Goal: Navigation & Orientation: Find specific page/section

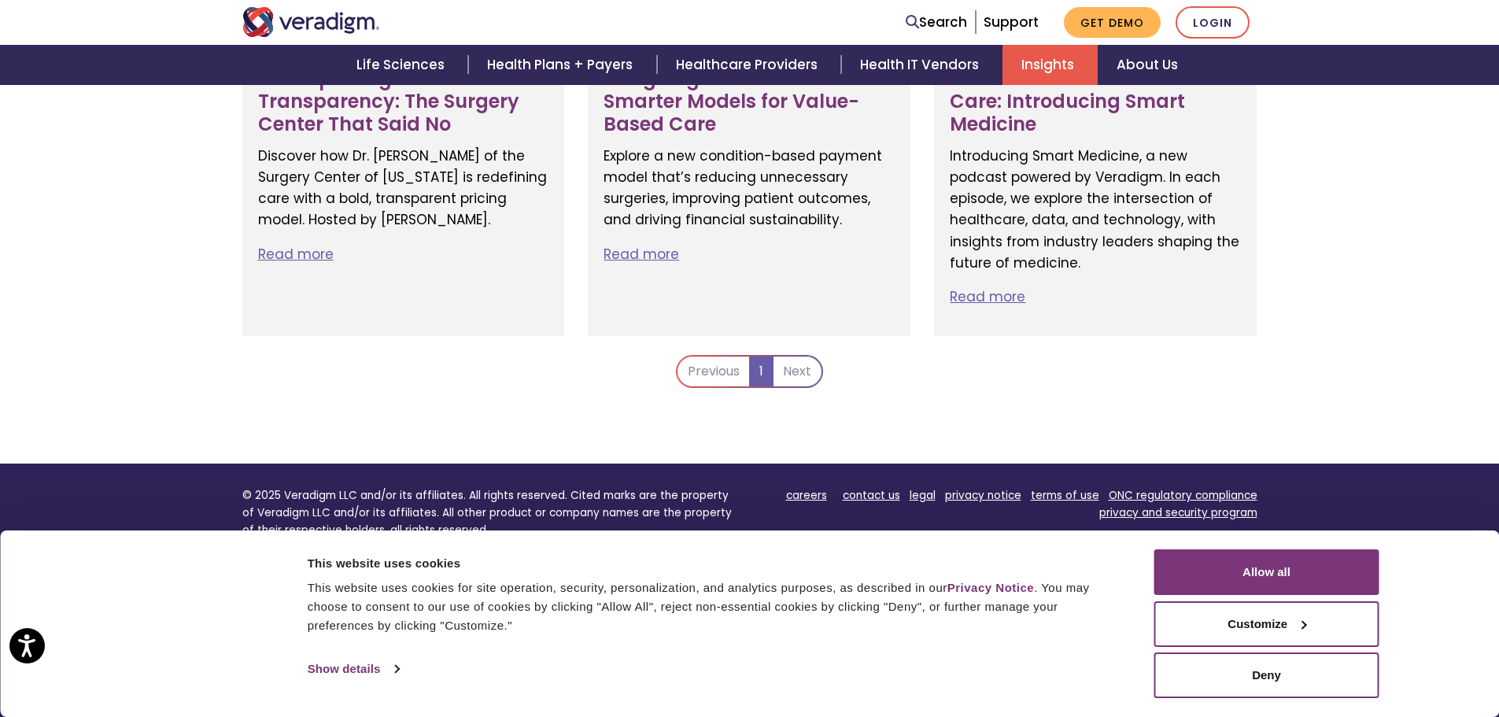
scroll to position [1577, 0]
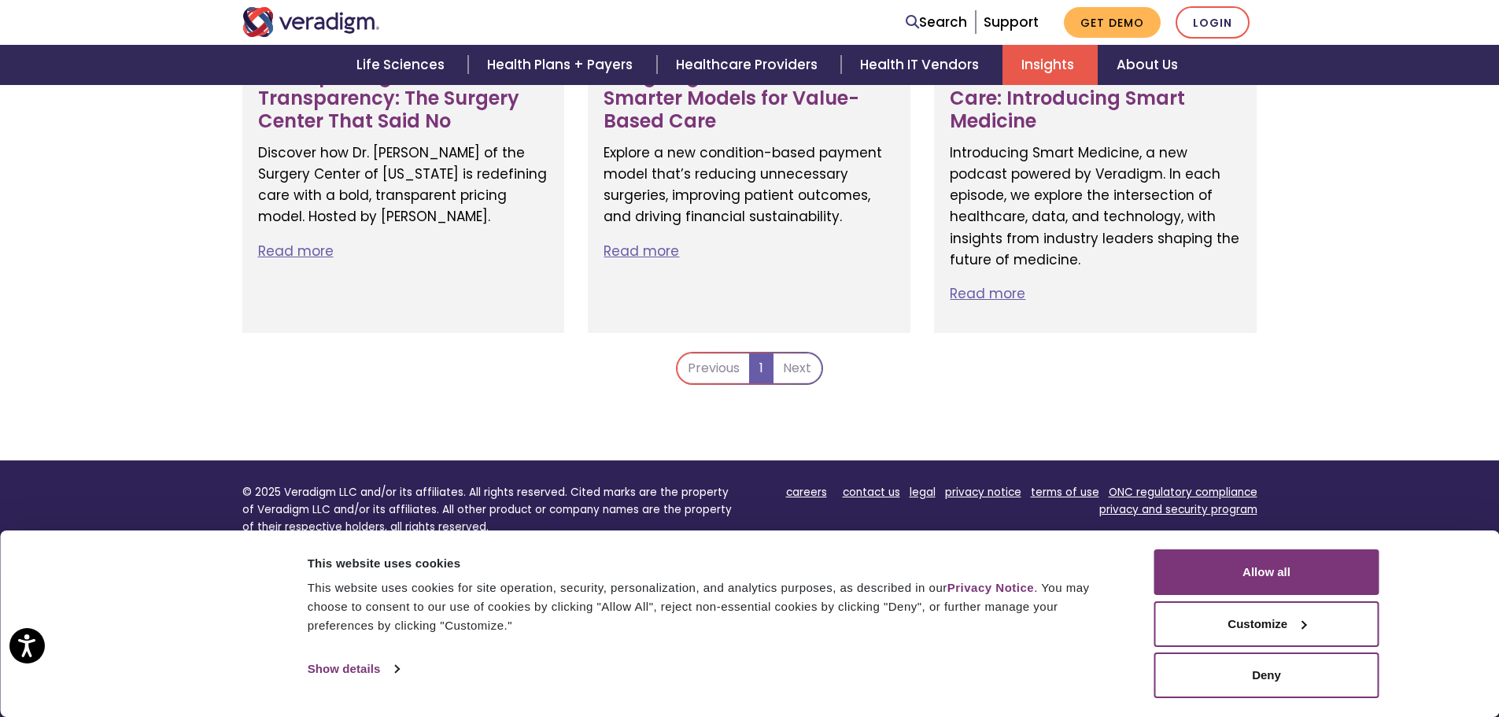
click at [791, 353] on li "Next" at bounding box center [798, 368] width 48 height 30
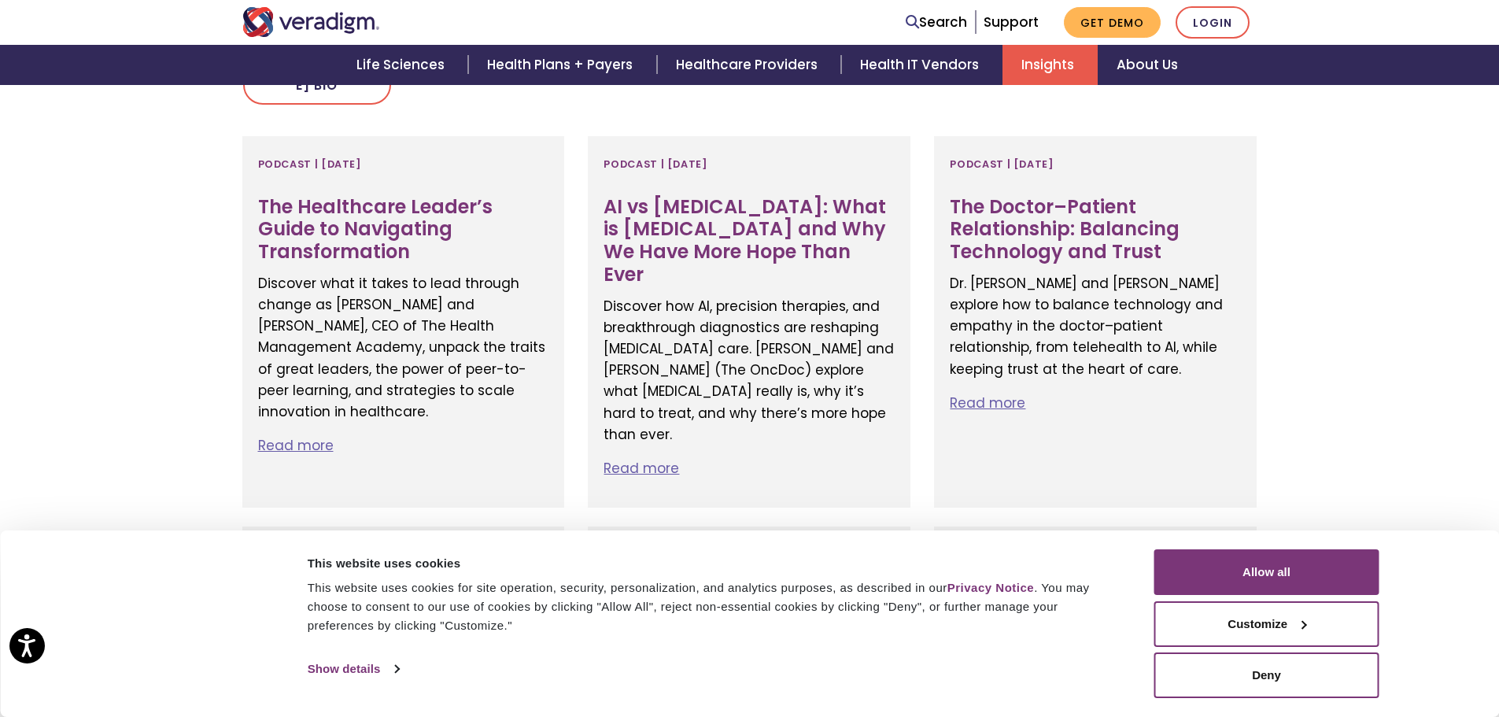
scroll to position [554, 0]
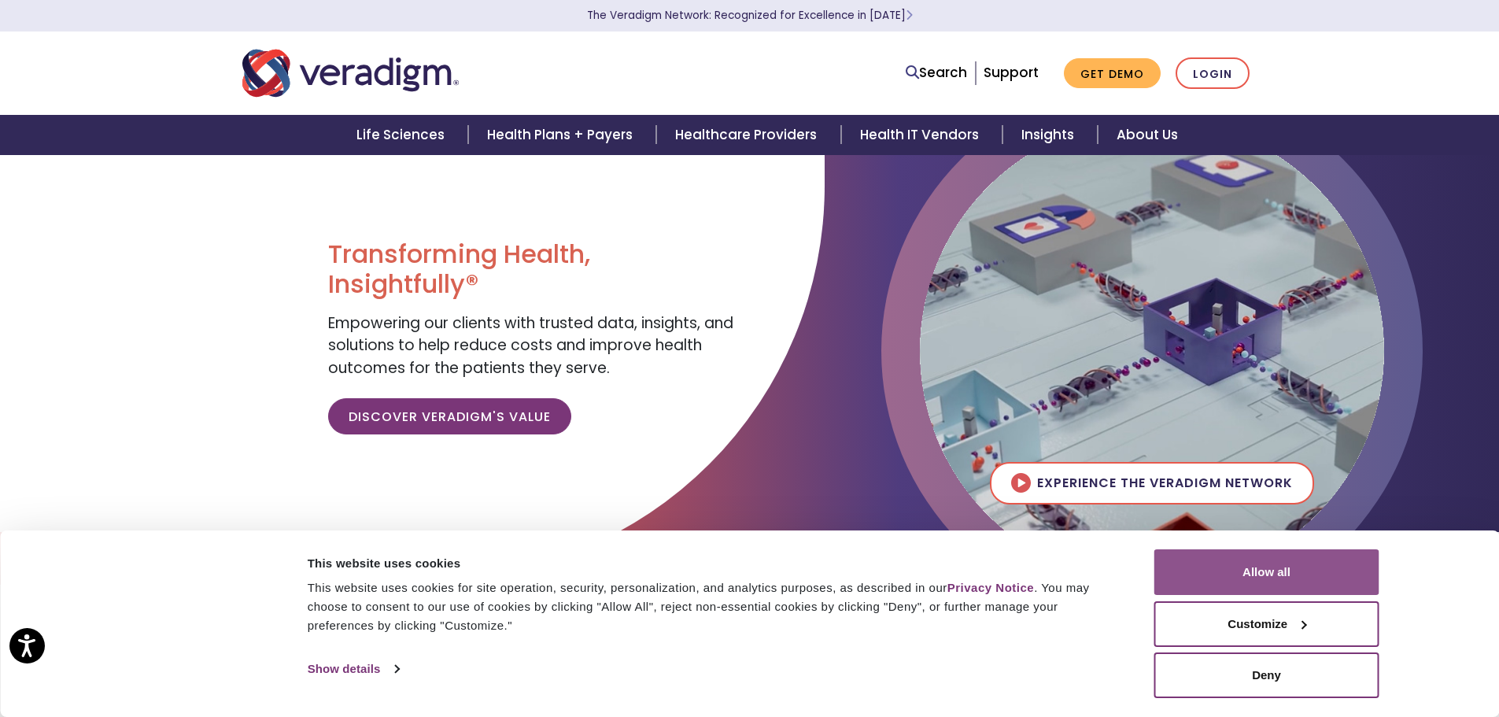
click at [1249, 573] on button "Allow all" at bounding box center [1267, 572] width 225 height 46
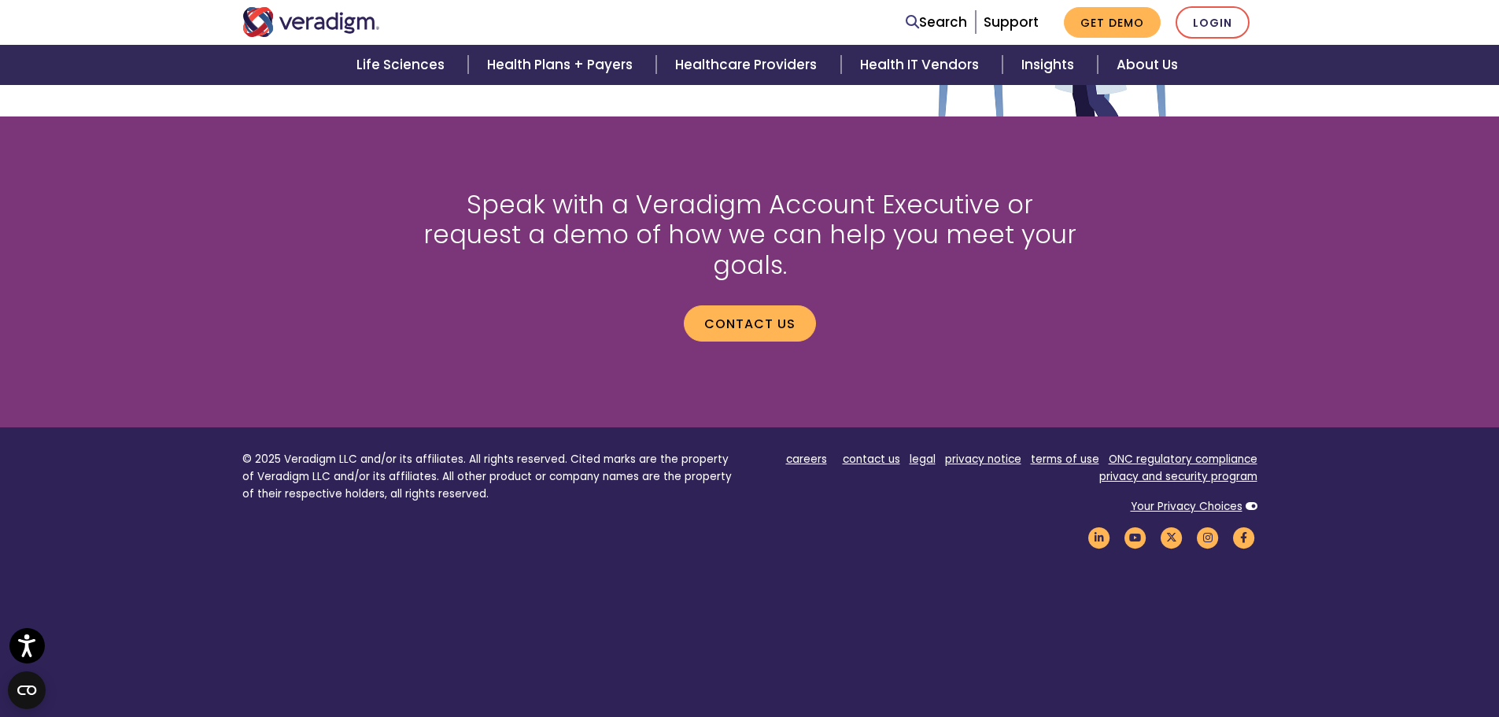
scroll to position [2094, 0]
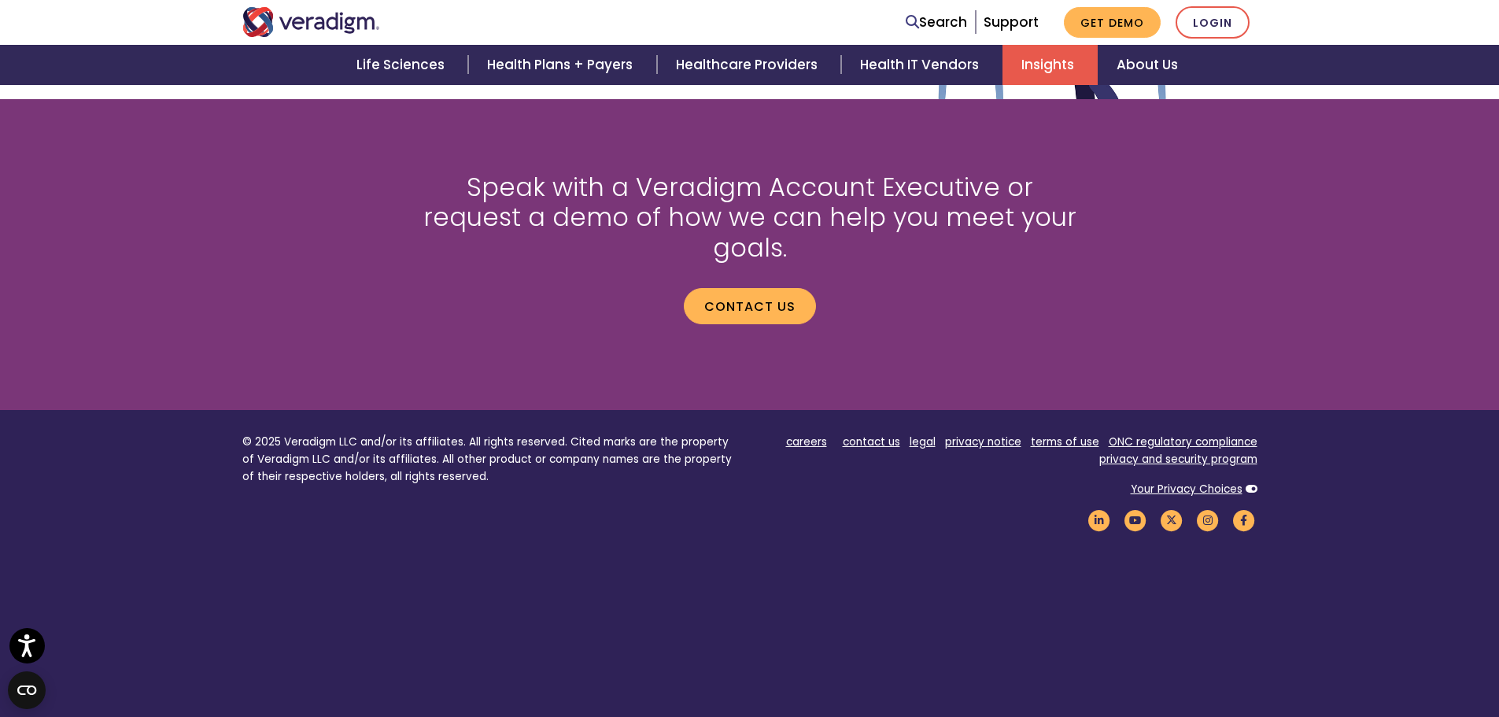
click at [1075, 65] on link "Insights" at bounding box center [1050, 65] width 95 height 40
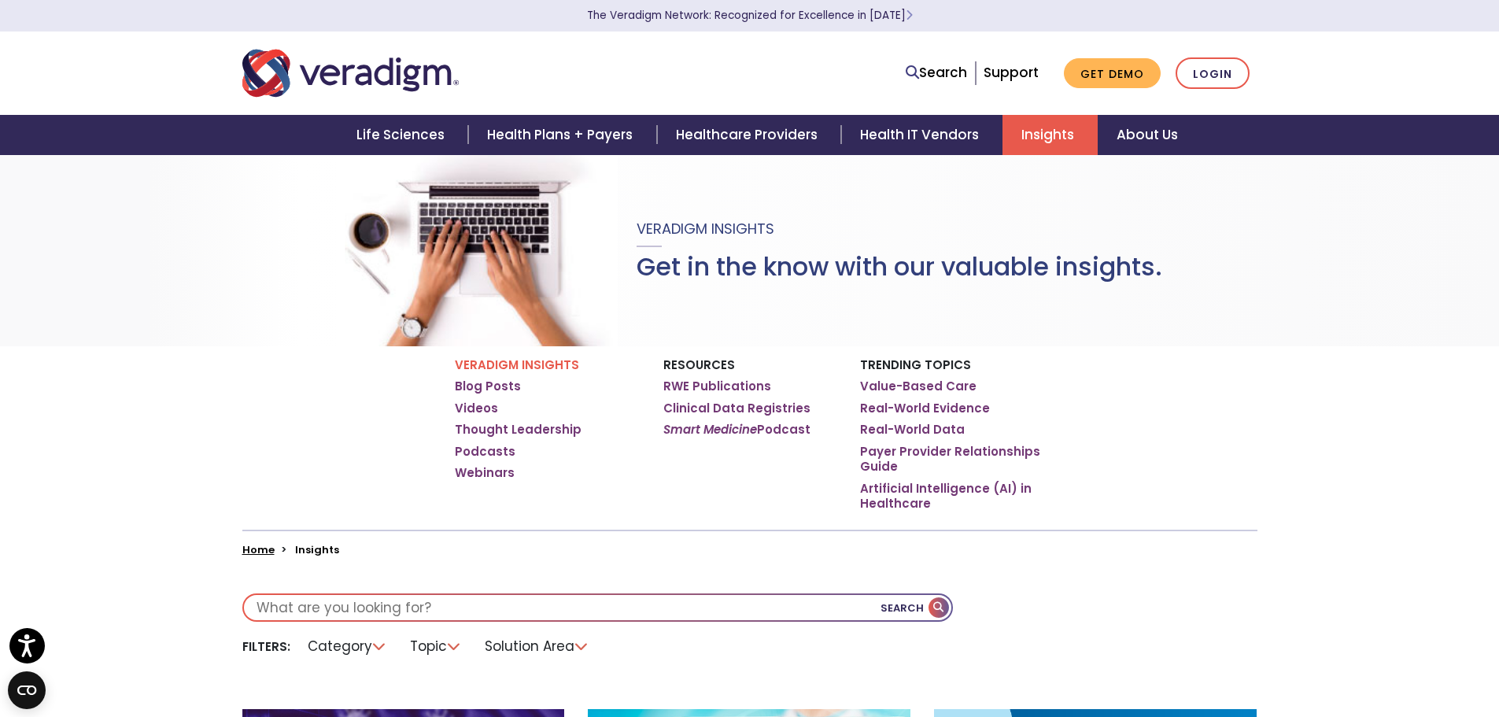
click at [355, 86] on img "Veradigm logo" at bounding box center [350, 73] width 216 height 52
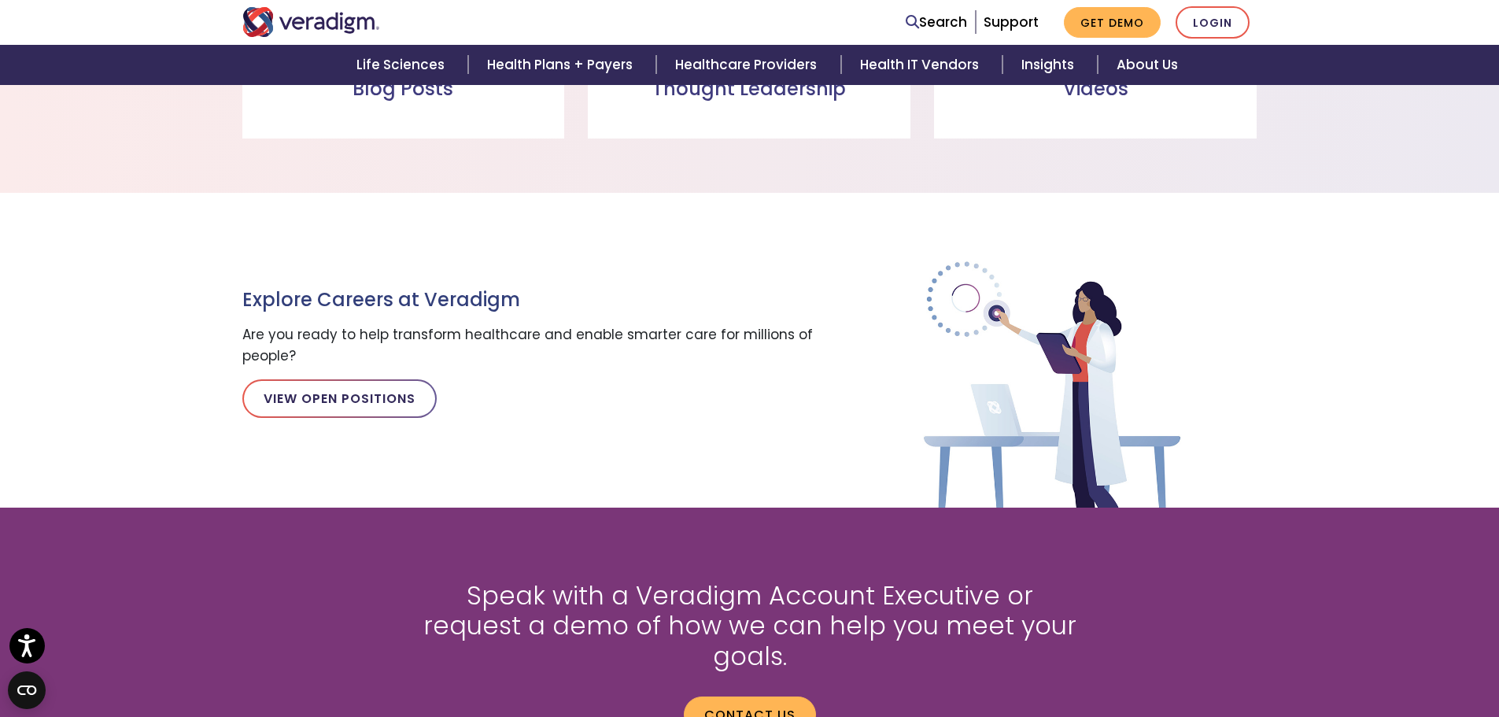
scroll to position [1810, 0]
